Goal: Subscribe to service/newsletter

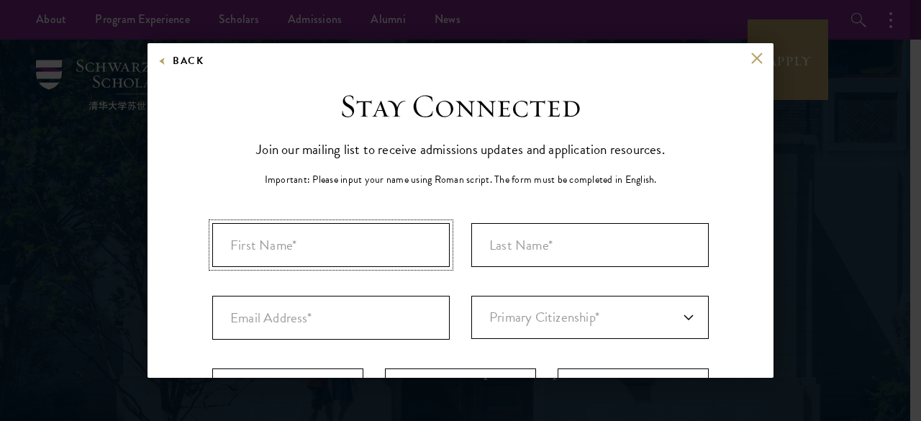
click at [255, 250] on input "First Name*" at bounding box center [331, 245] width 238 height 44
type input "[PERSON_NAME]"
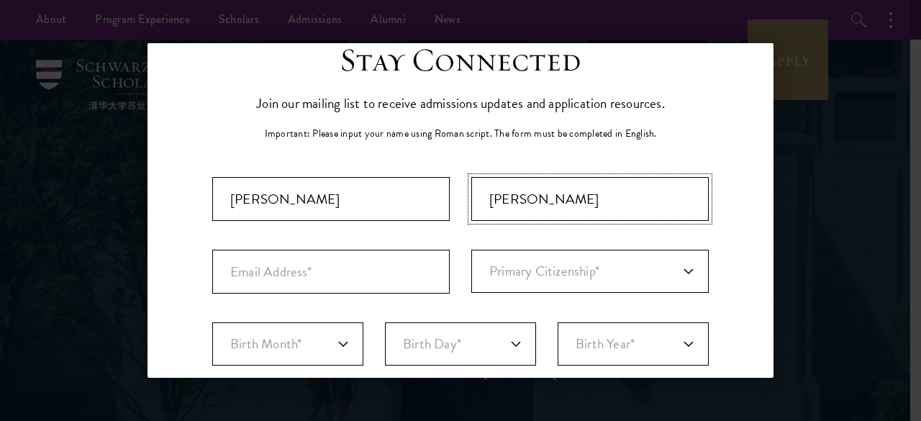
scroll to position [93, 0]
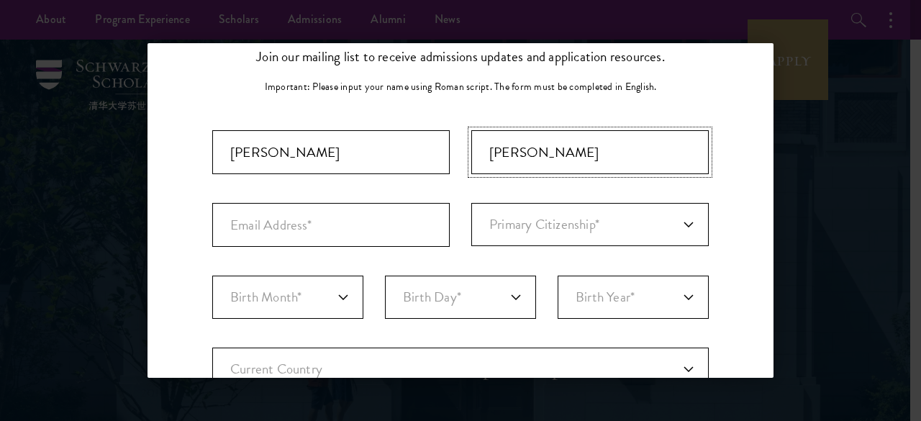
type input "[PERSON_NAME]"
click at [293, 218] on input "Email Address*" at bounding box center [331, 225] width 238 height 44
type input "[EMAIL_ADDRESS][DOMAIN_NAME]"
click at [671, 217] on select "Primary Citizenship* [GEOGRAPHIC_DATA] [DEMOGRAPHIC_DATA] [DEMOGRAPHIC_DATA] [D…" at bounding box center [591, 224] width 238 height 43
select select "GA"
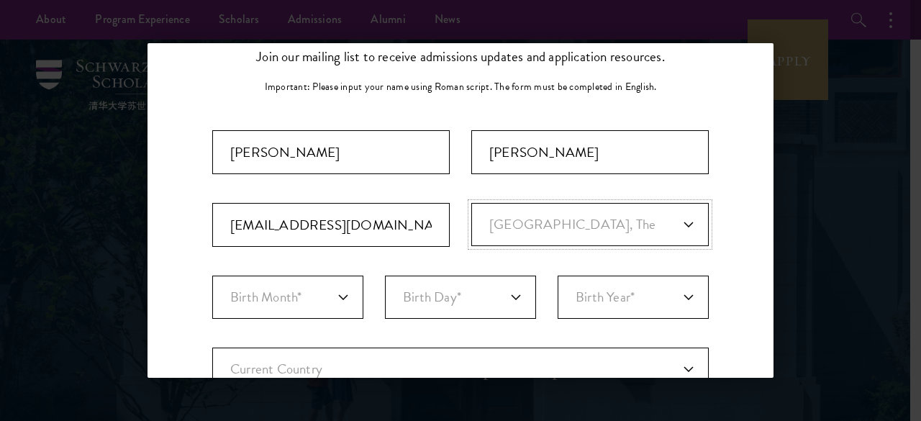
click at [472, 203] on select "Primary Citizenship* [GEOGRAPHIC_DATA] [DEMOGRAPHIC_DATA] [DEMOGRAPHIC_DATA] [D…" at bounding box center [591, 224] width 238 height 43
click at [739, 252] on div "Stay Connected Please select what best describes you: Prospective Applicant Uni…" at bounding box center [461, 402] width 626 height 817
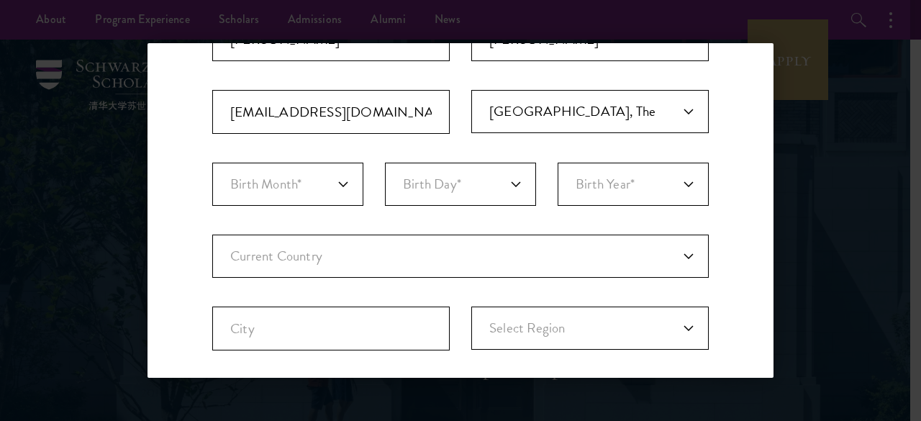
scroll to position [207, 0]
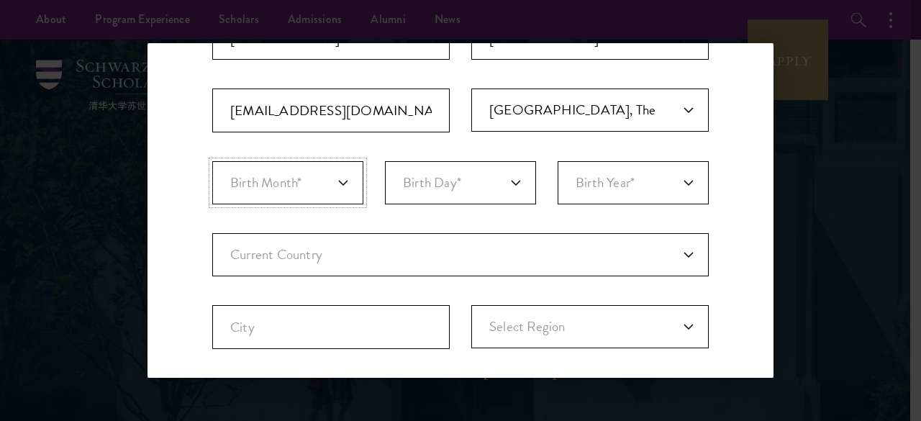
click at [341, 181] on select "Birth Month* January February March April May June July August September Octobe…" at bounding box center [287, 182] width 151 height 43
select select "05"
click at [212, 161] on select "Birth Month* January February March April May June July August September Octobe…" at bounding box center [287, 182] width 151 height 43
click at [504, 178] on select "Birth Day* 1 2 3 4 5 6 7 8 9 10 11 12 13 14 15 16 17 18 19 20 21 22 23 24 25 26…" at bounding box center [460, 182] width 151 height 43
select select "05"
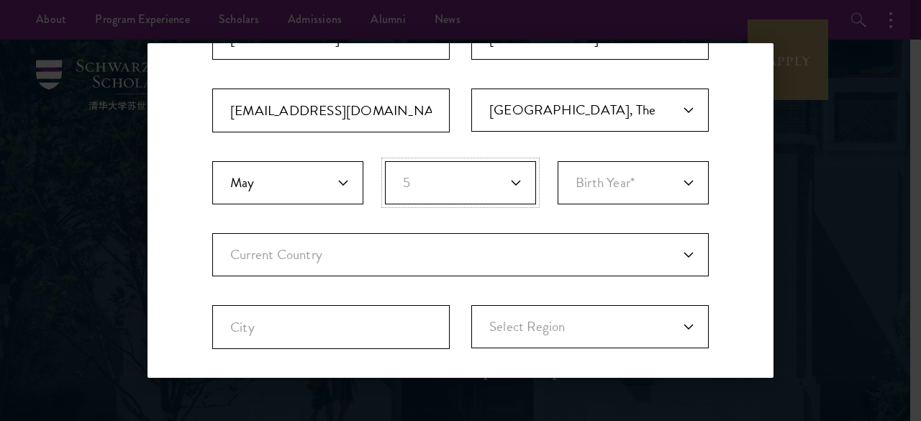
click at [385, 161] on select "Birth Day* 1 2 3 4 5 6 7 8 9 10 11 12 13 14 15 16 17 18 19 20 21 22 23 24 25 26…" at bounding box center [460, 182] width 151 height 43
click at [678, 179] on select "Birth Year* [DEMOGRAPHIC_DATA] [DEMOGRAPHIC_DATA] [DEMOGRAPHIC_DATA] [DEMOGRAPH…" at bounding box center [633, 182] width 151 height 43
drag, startPoint x: 714, startPoint y: 145, endPoint x: 691, endPoint y: 176, distance: 39.2
click at [691, 176] on div "Stay Connected Please select what best describes you: Prospective Applicant Uni…" at bounding box center [461, 287] width 626 height 817
click at [691, 176] on select "Birth Year* [DEMOGRAPHIC_DATA] [DEMOGRAPHIC_DATA] [DEMOGRAPHIC_DATA] [DEMOGRAPH…" at bounding box center [633, 182] width 151 height 43
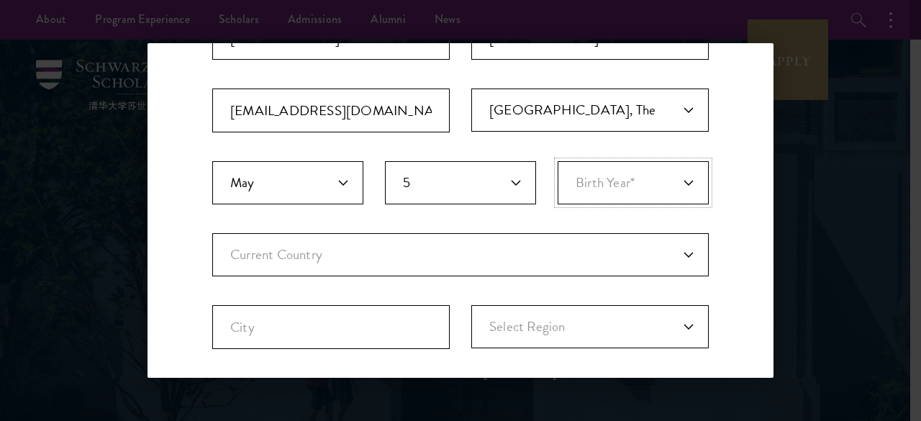
select select "1992"
click at [558, 161] on select "Birth Year* [DEMOGRAPHIC_DATA] [DEMOGRAPHIC_DATA] [DEMOGRAPHIC_DATA] [DEMOGRAPH…" at bounding box center [633, 182] width 151 height 43
click at [736, 265] on div "Stay Connected Please select what best describes you: Prospective Applicant Uni…" at bounding box center [461, 287] width 626 height 817
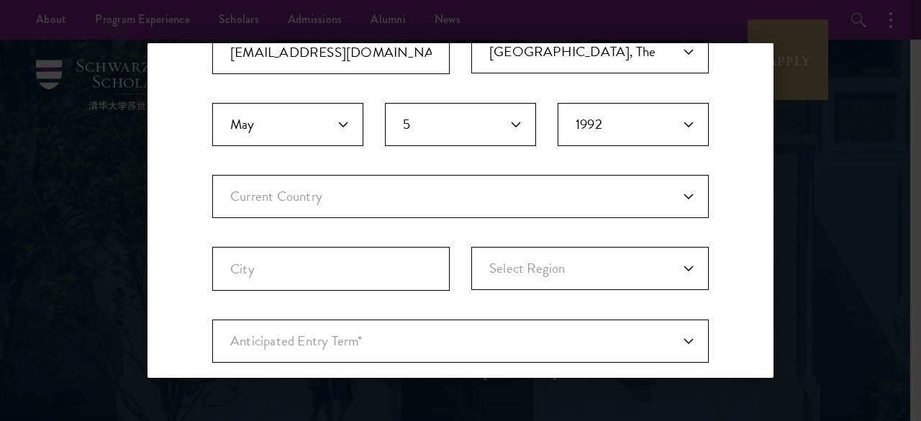
scroll to position [271, 0]
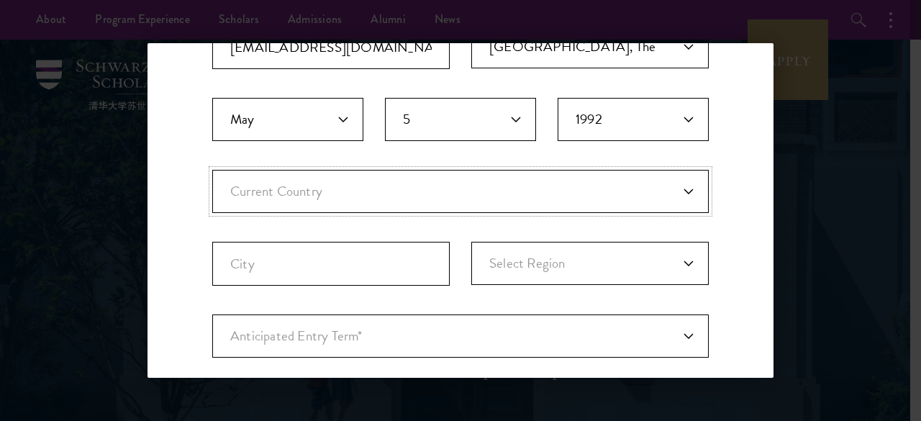
click at [681, 192] on select "Current Country [GEOGRAPHIC_DATA] [GEOGRAPHIC_DATA] [GEOGRAPHIC_DATA] [GEOGRAPH…" at bounding box center [460, 191] width 497 height 43
select select "GA"
click at [212, 170] on select "Current Country [GEOGRAPHIC_DATA] [GEOGRAPHIC_DATA] [GEOGRAPHIC_DATA] [GEOGRAPH…" at bounding box center [460, 191] width 497 height 43
select select
click at [726, 213] on div "Stay Connected Please select what best describes you: Prospective Applicant Uni…" at bounding box center [461, 224] width 626 height 817
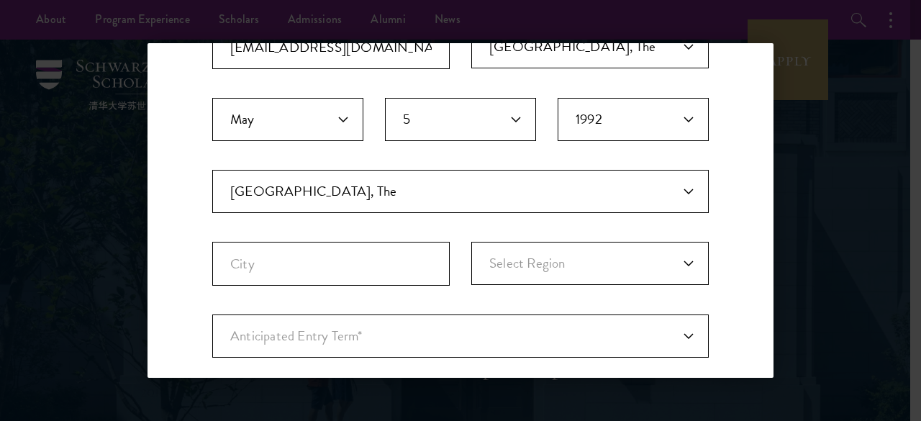
click at [725, 257] on div "Stay Connected Please select what best describes you: Prospective Applicant Uni…" at bounding box center [461, 224] width 626 height 817
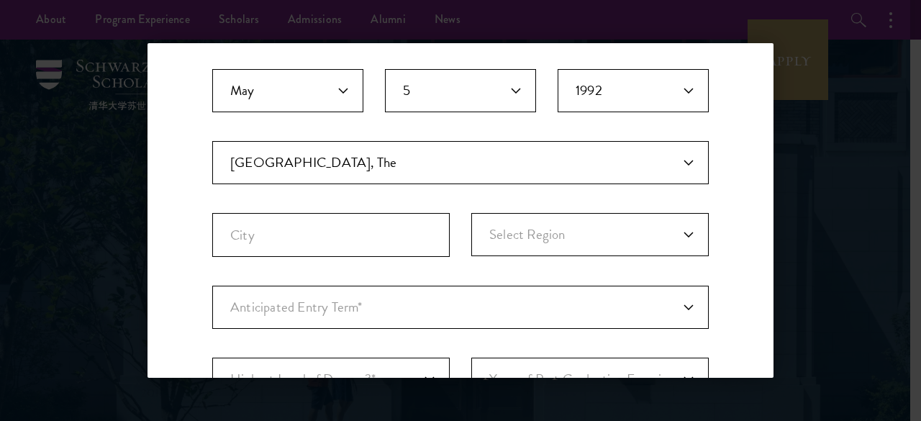
scroll to position [328, 0]
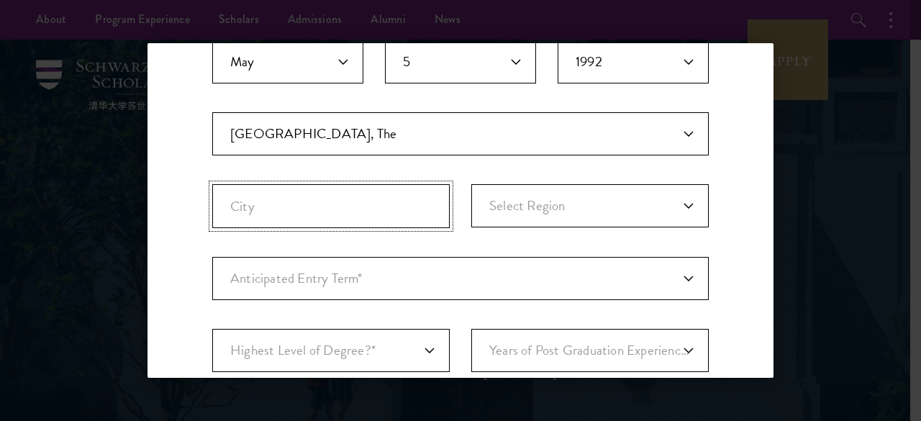
click at [347, 204] on input "City" at bounding box center [331, 206] width 238 height 44
type input "Banjul"
click at [674, 208] on select "Select Region Banjul Central River Division Lower River Division North Bank Div…" at bounding box center [591, 205] width 238 height 43
select select "North Bank Division"
click at [472, 184] on select "Select Region Banjul Central River Division Lower River Division North Bank Div…" at bounding box center [591, 205] width 238 height 43
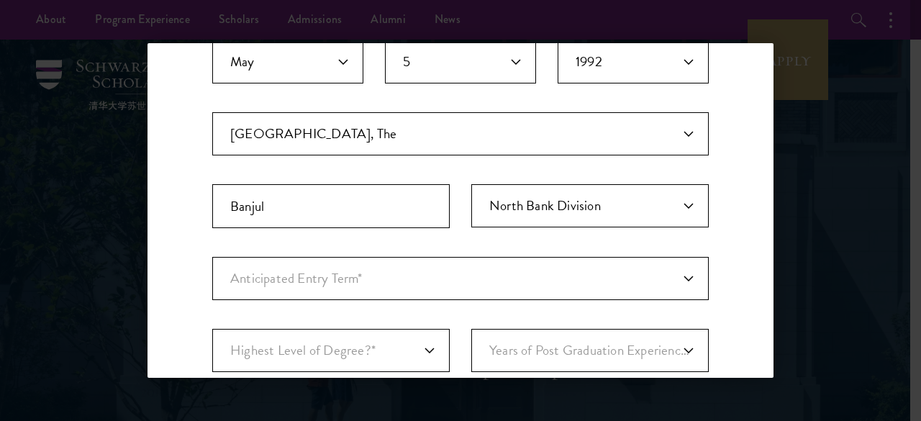
click at [759, 287] on div "Stay Connected Please select what best describes you: Prospective Applicant Uni…" at bounding box center [461, 166] width 626 height 817
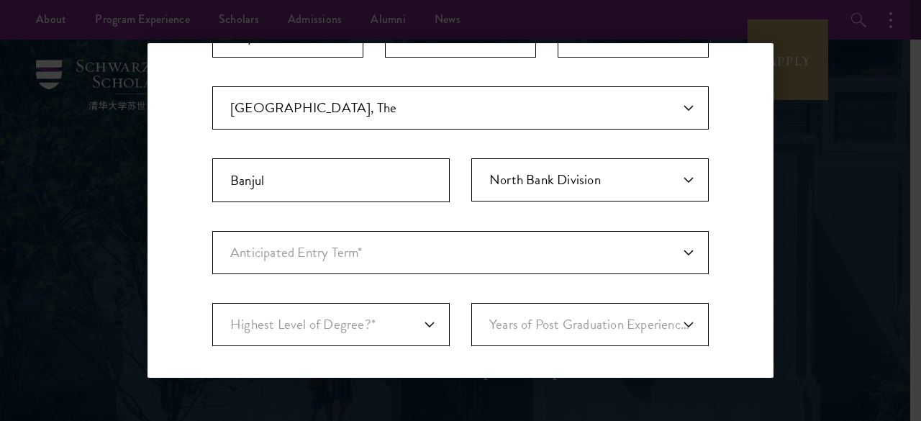
scroll to position [380, 0]
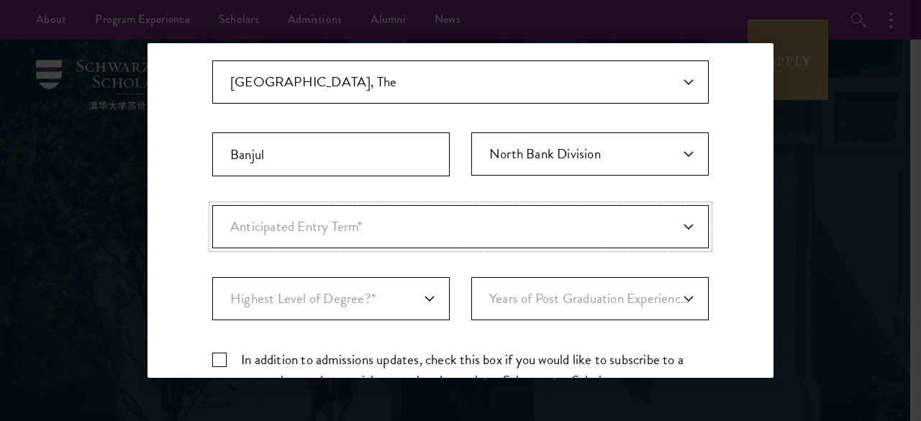
click at [677, 222] on select "Anticipated Entry Term* [DATE] (Application opens [DATE]) Just Exploring" at bounding box center [460, 226] width 497 height 43
click at [212, 205] on select "Anticipated Entry Term* [DATE] (Application opens [DATE]) Just Exploring" at bounding box center [460, 226] width 497 height 43
click at [678, 222] on select "Anticipated Entry Term* [DATE] (Application opens [DATE]) Just Exploring" at bounding box center [460, 226] width 497 height 43
click at [212, 205] on select "Anticipated Entry Term* [DATE] (Application opens [DATE]) Just Exploring" at bounding box center [460, 226] width 497 height 43
click at [674, 223] on select "Anticipated Entry Term* [DATE] (Application opens [DATE]) Just Exploring" at bounding box center [460, 226] width 497 height 43
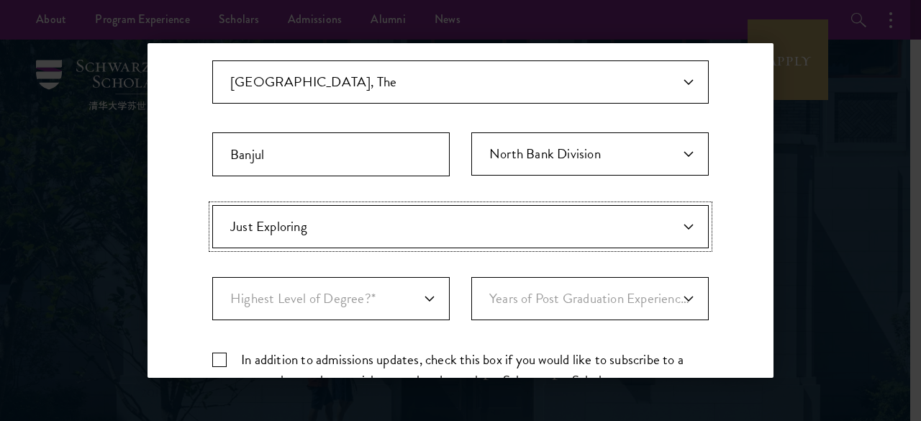
select select "e64b8ab3-eabb-4867-96d5-7e6b4840665f"
click at [212, 205] on select "Anticipated Entry Term* [DATE] (Application opens [DATE]) Just Exploring" at bounding box center [460, 226] width 497 height 43
click at [731, 284] on div "Stay Connected Please select what best describes you: Prospective Applicant Uni…" at bounding box center [461, 114] width 626 height 817
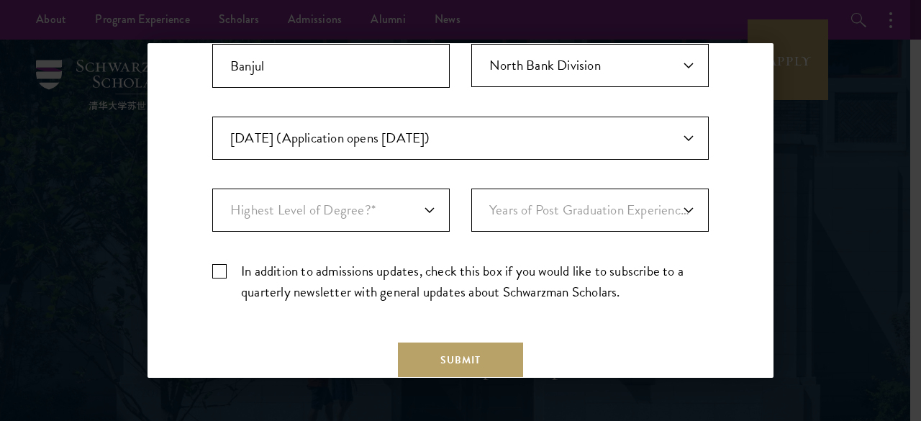
scroll to position [469, 0]
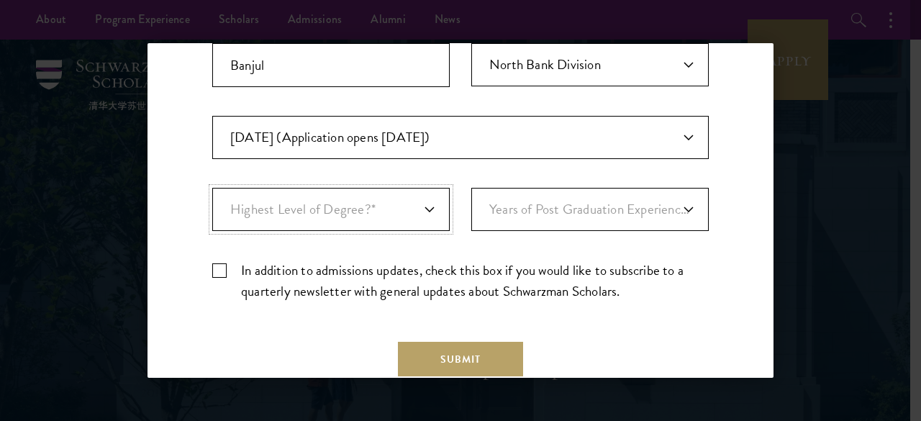
click at [422, 204] on select "Highest Level of Degree?* PHD Bachelor's Master's Current Undergraduate Student" at bounding box center [331, 209] width 238 height 43
select select "bf44f490-31e9-4d16-b1d2-df861e7933aa"
click at [212, 188] on select "Highest Level of Degree?* PHD Bachelor's Master's Current Undergraduate Student" at bounding box center [331, 209] width 238 height 43
click at [685, 204] on select "Years of Post Graduation Experience?* 1 2 3 4 5 6 7 8 9 10" at bounding box center [591, 209] width 238 height 43
select select "3"
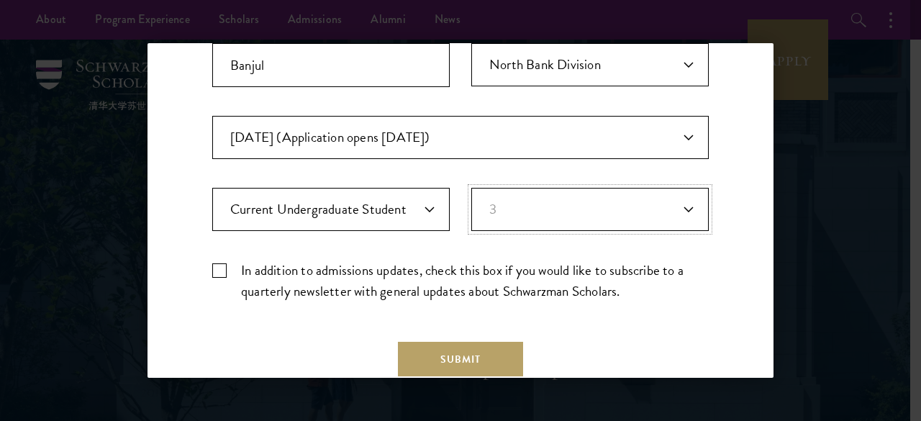
click at [472, 188] on select "Years of Post Graduation Experience?* 1 2 3 4 5 6 7 8 9 10" at bounding box center [591, 209] width 238 height 43
click at [222, 263] on label "In addition to admissions updates, check this box if you would like to subscrib…" at bounding box center [460, 281] width 497 height 42
click at [222, 263] on input "In addition to admissions updates, check this box if you would like to subscrib…" at bounding box center [460, 264] width 497 height 9
checkbox input "true"
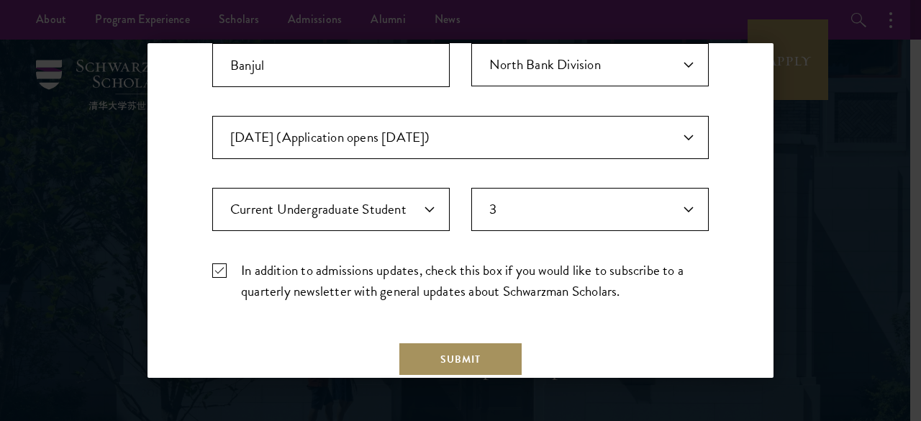
click at [445, 351] on button "Submit" at bounding box center [460, 359] width 125 height 35
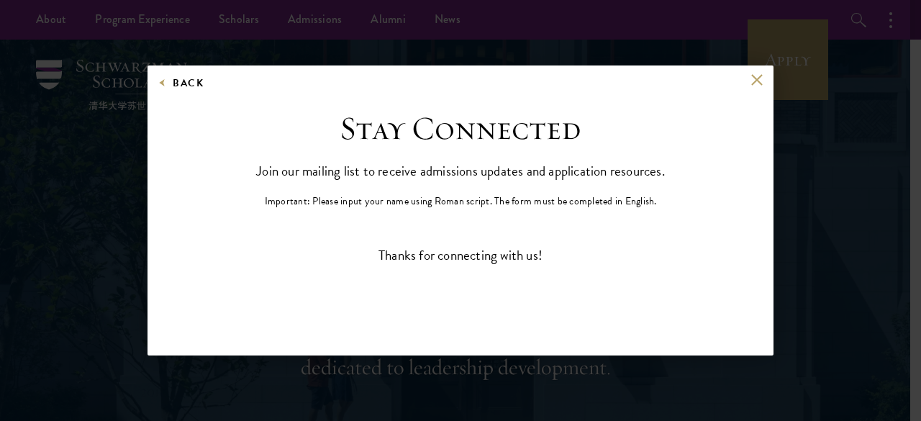
scroll to position [0, 0]
